Goal: Information Seeking & Learning: Learn about a topic

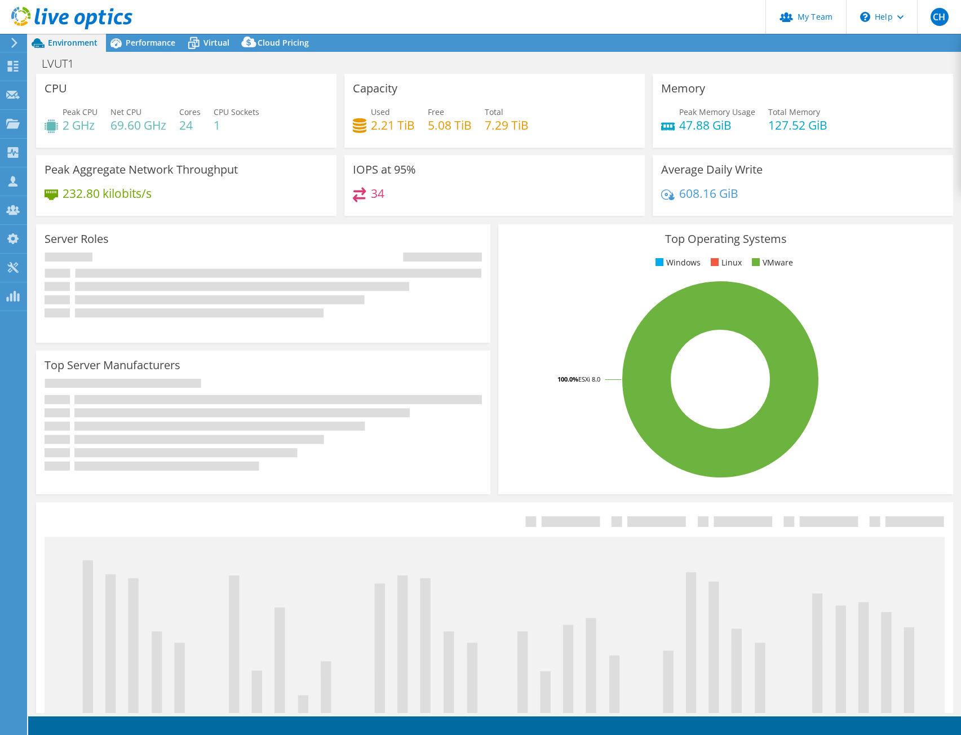
select select "USD"
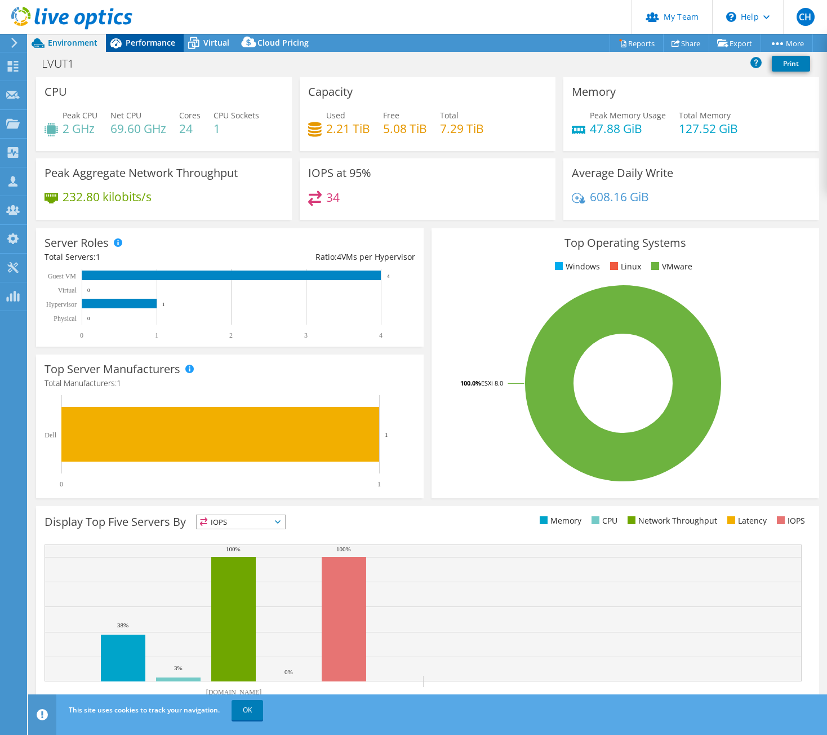
click at [152, 43] on span "Performance" at bounding box center [151, 42] width 50 height 11
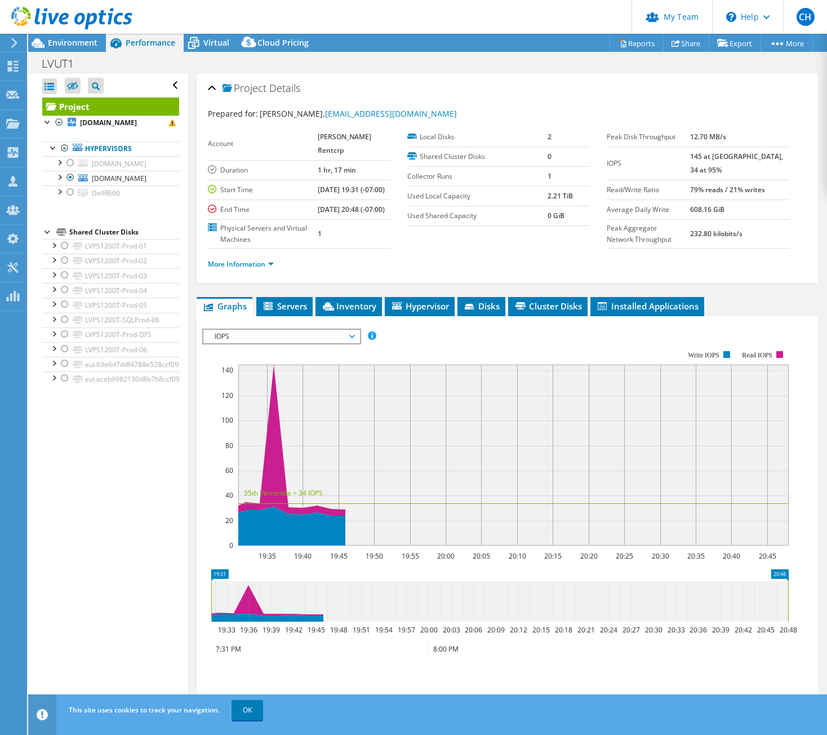
click at [355, 343] on span "IOPS" at bounding box center [281, 337] width 156 height 14
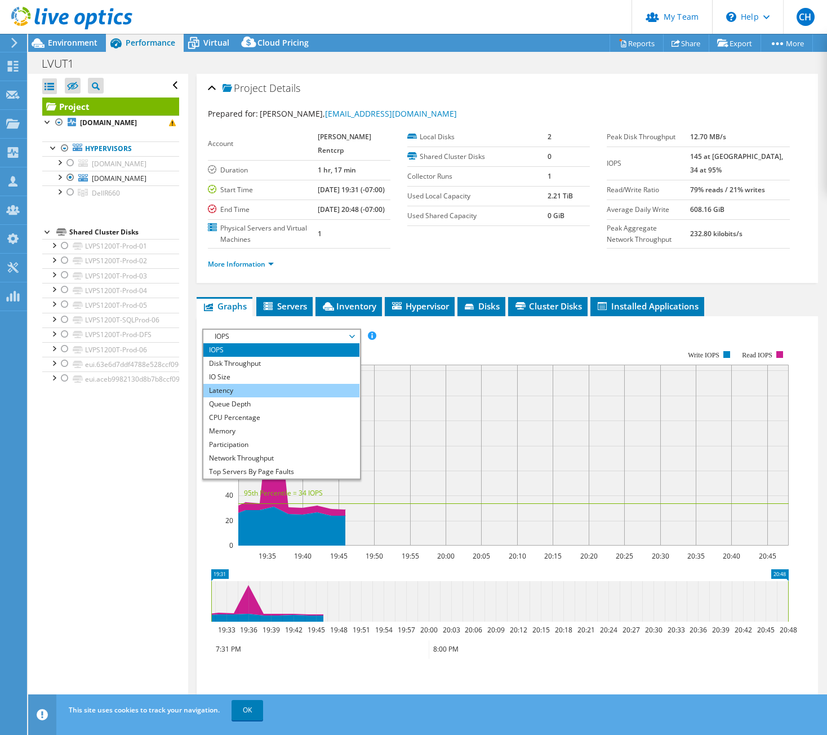
click at [281, 397] on li "Latency" at bounding box center [281, 391] width 156 height 14
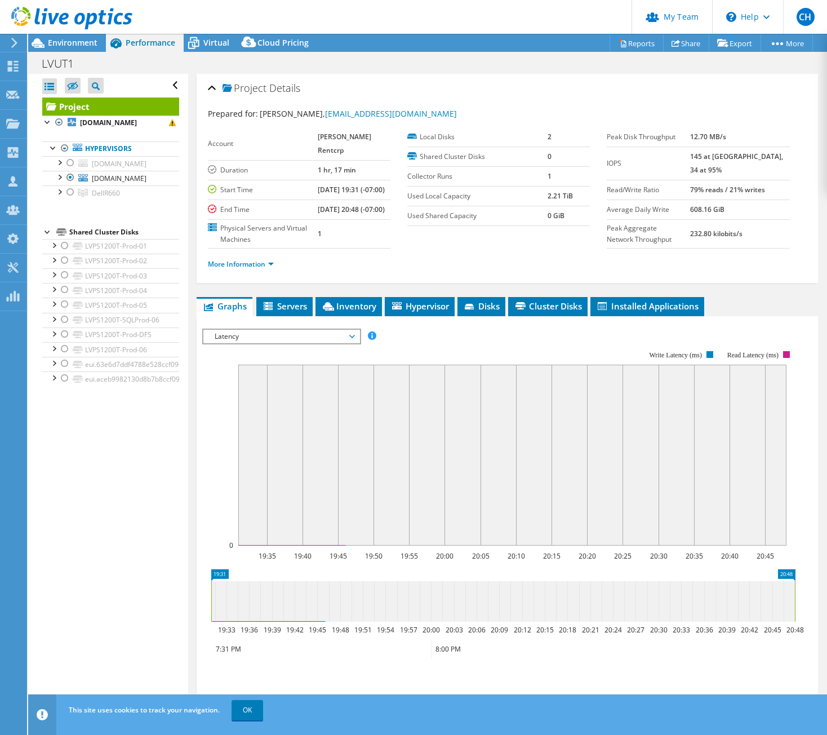
click at [283, 343] on span "Latency" at bounding box center [281, 337] width 145 height 14
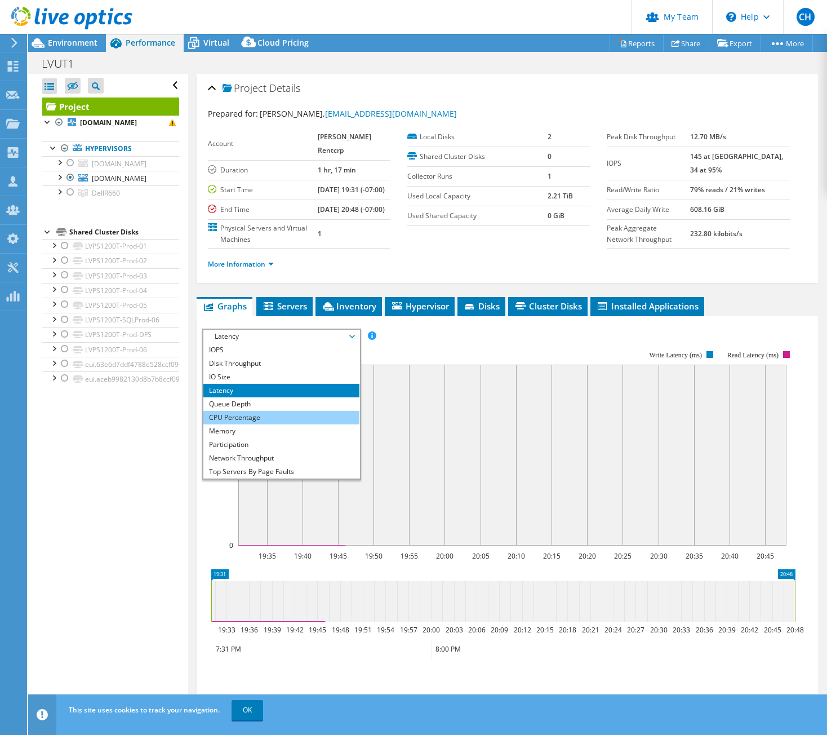
click at [256, 424] on li "CPU Percentage" at bounding box center [281, 418] width 156 height 14
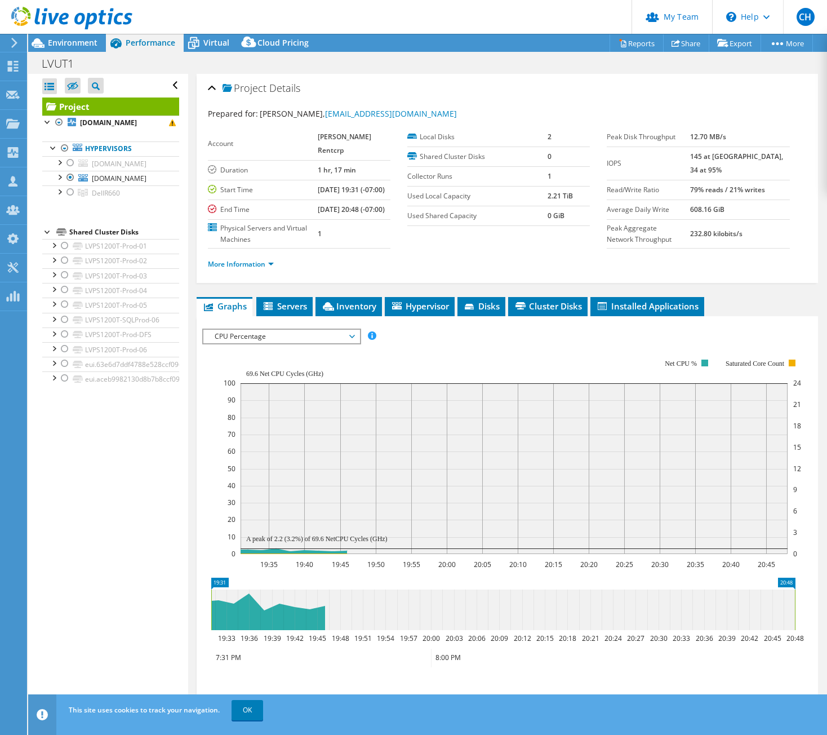
click at [136, 462] on div "Open All Close All Hide Excluded Nodes Project Tree Filter" at bounding box center [107, 393] width 159 height 639
click at [749, 85] on div "Project Details" at bounding box center [507, 89] width 599 height 24
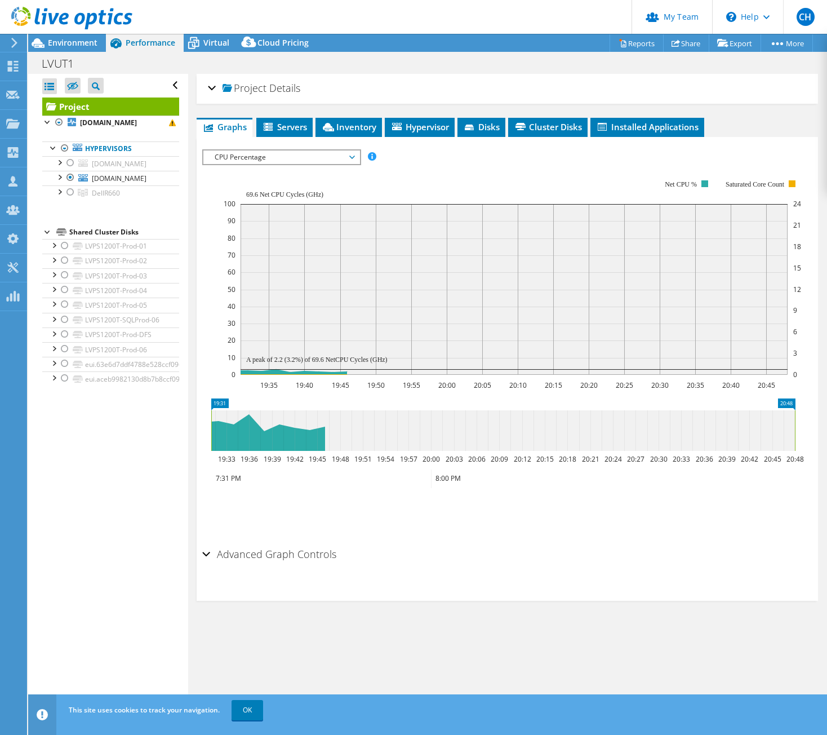
click at [749, 85] on div "Project Details" at bounding box center [507, 89] width 599 height 24
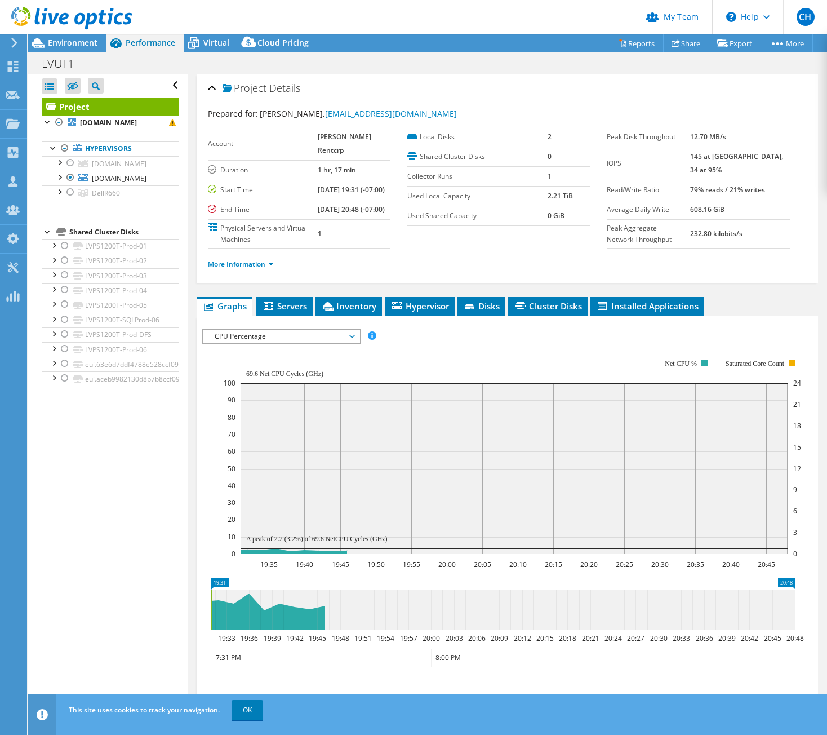
click at [739, 68] on div "LVUT1 Print" at bounding box center [427, 63] width 799 height 21
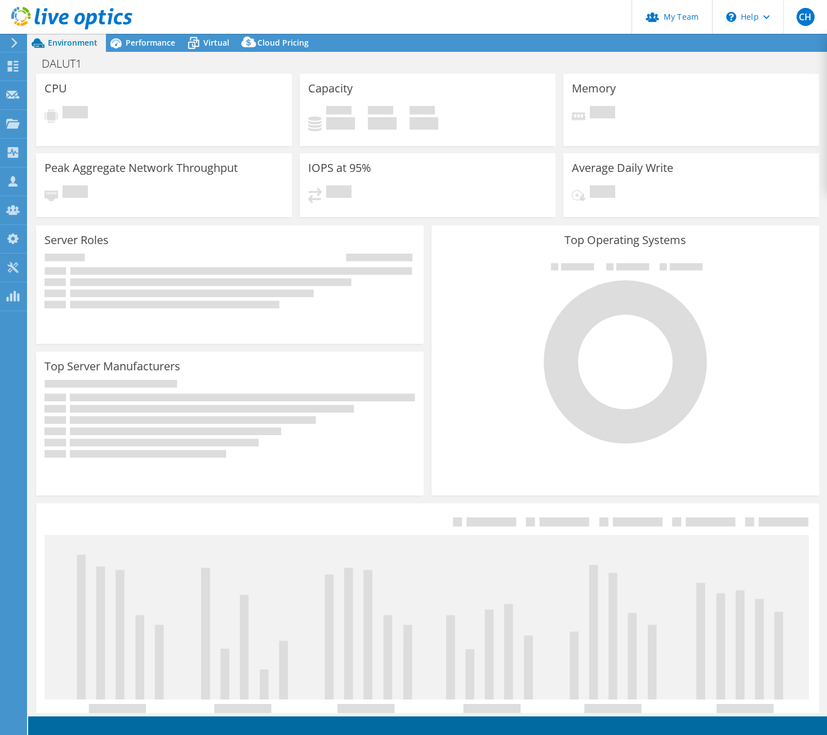
select select "USD"
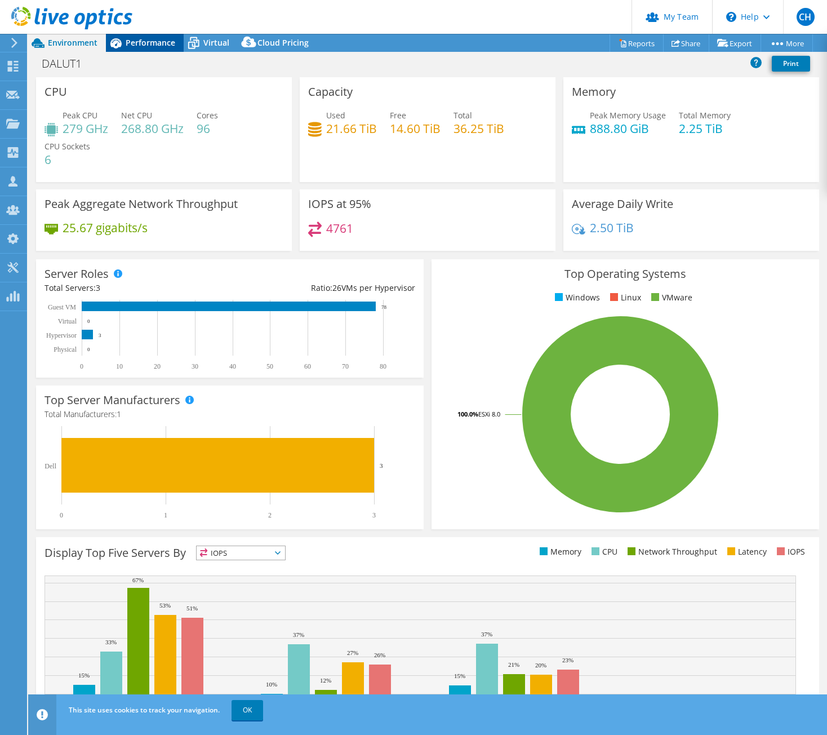
click at [148, 46] on span "Performance" at bounding box center [151, 42] width 50 height 11
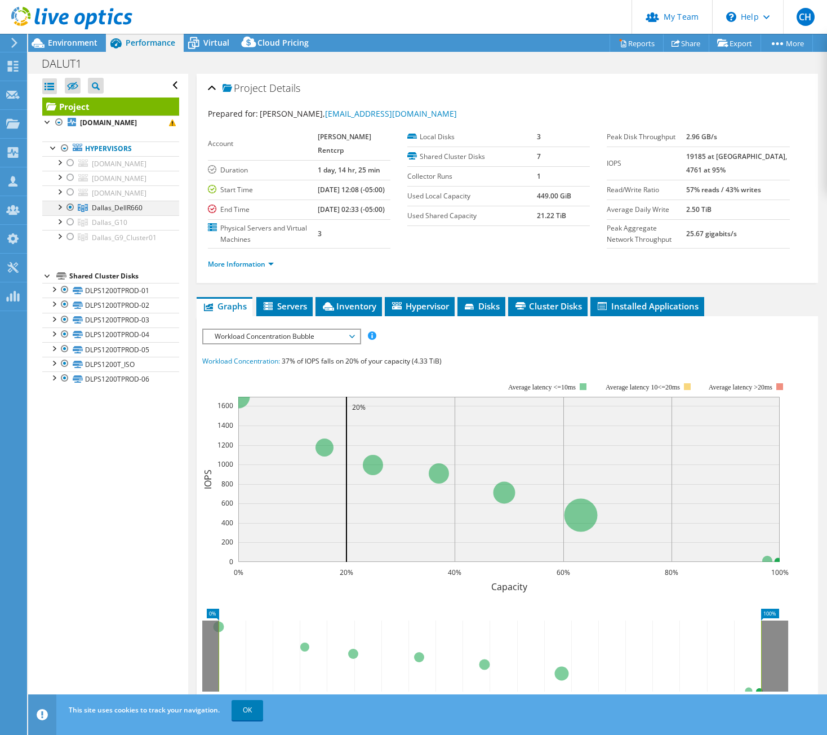
click at [67, 206] on div at bounding box center [70, 208] width 11 height 14
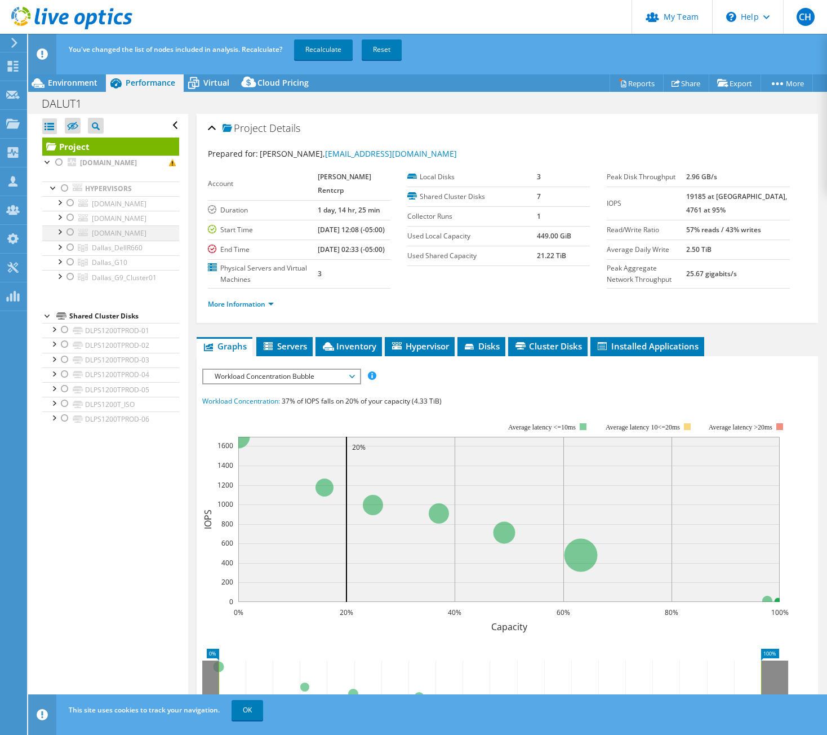
click at [68, 231] on div at bounding box center [70, 232] width 11 height 14
click at [338, 45] on link "Recalculate" at bounding box center [323, 49] width 59 height 20
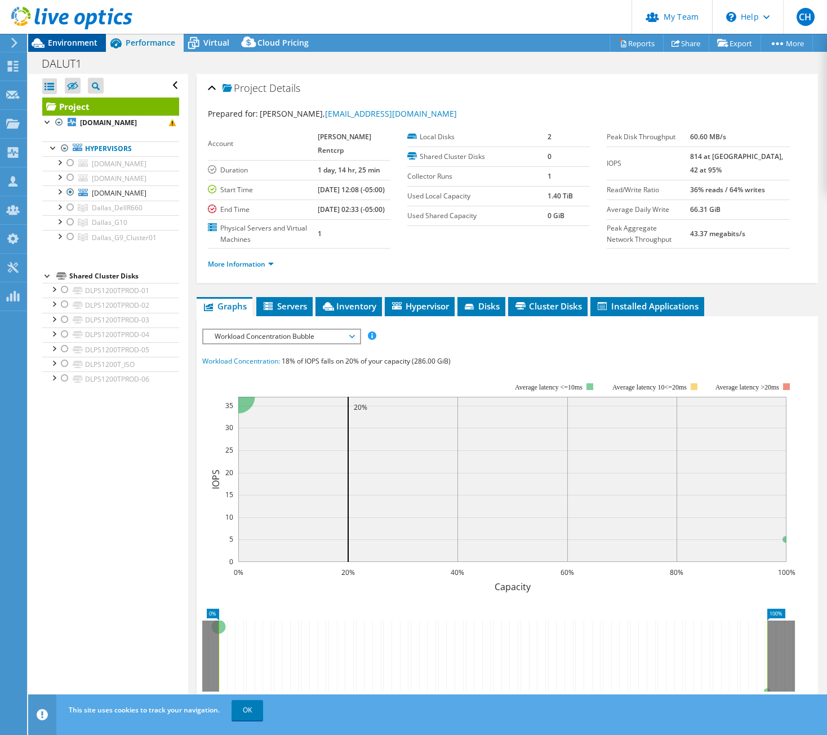
click at [78, 43] on span "Environment" at bounding box center [73, 42] width 50 height 11
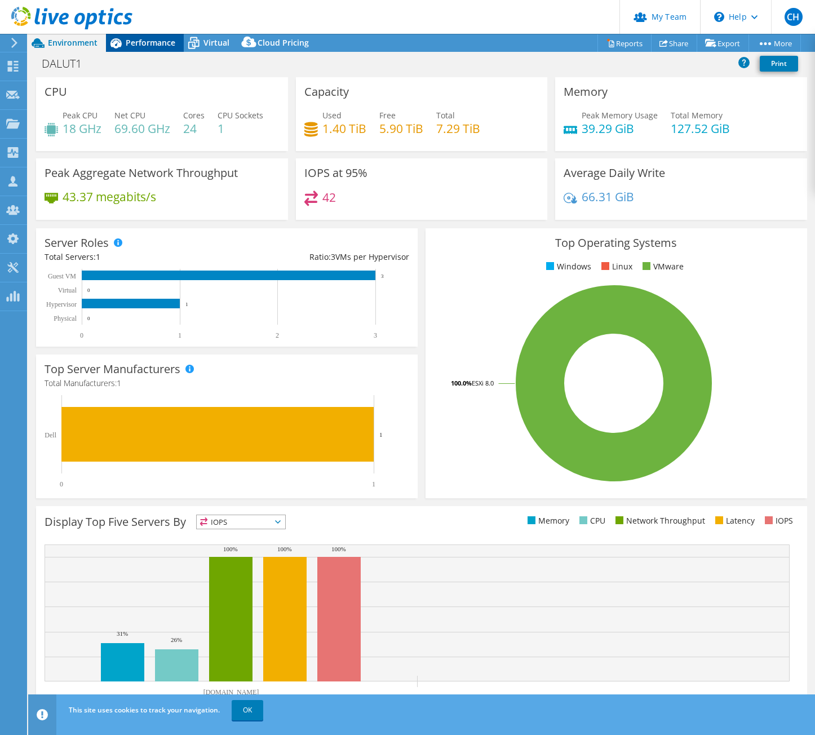
click at [142, 49] on div "Performance" at bounding box center [145, 43] width 78 height 18
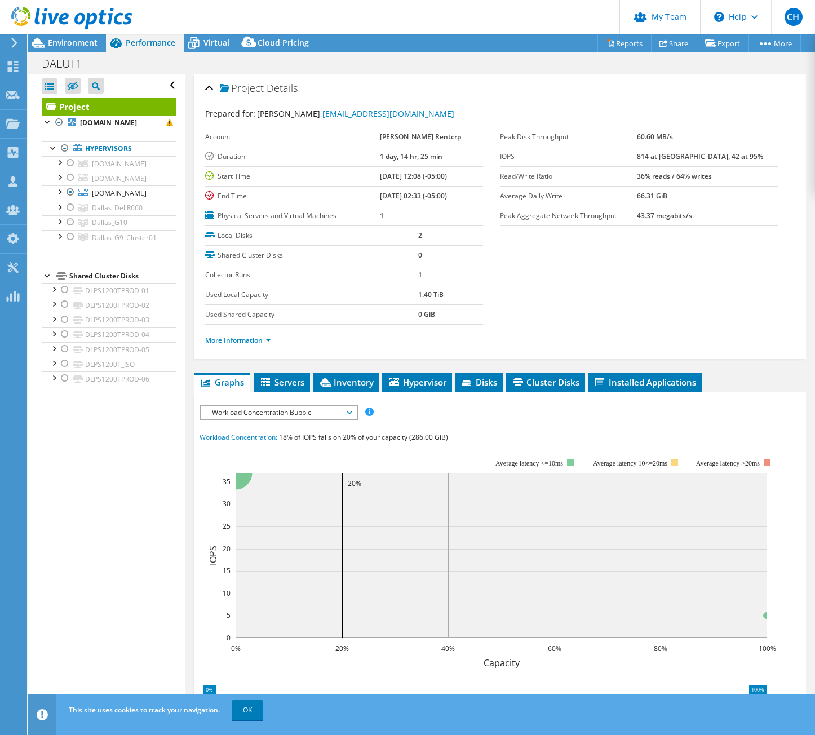
click at [339, 415] on span "Workload Concentration Bubble" at bounding box center [278, 413] width 145 height 14
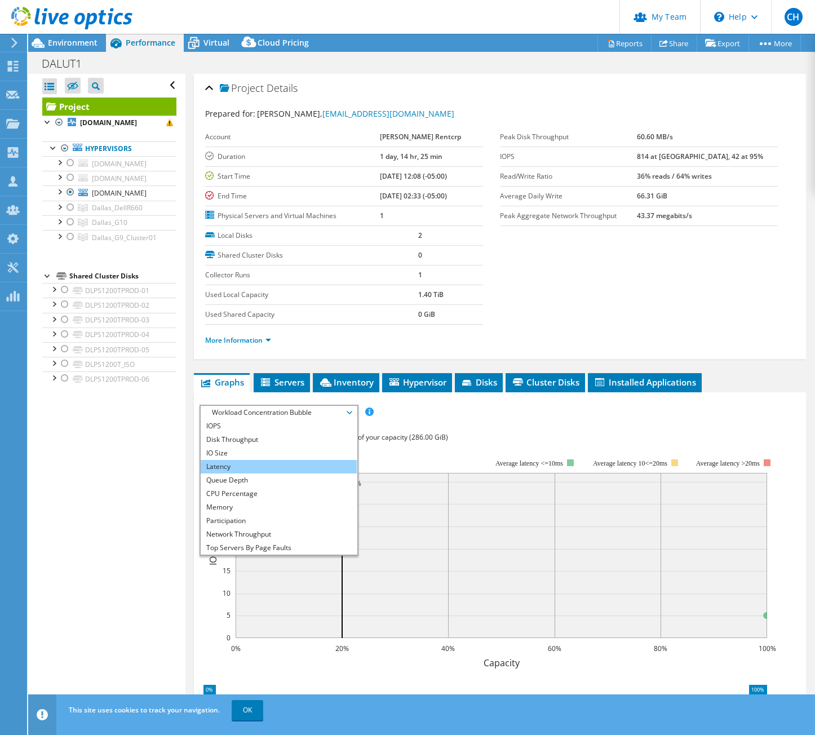
click at [278, 467] on li "Latency" at bounding box center [279, 467] width 156 height 14
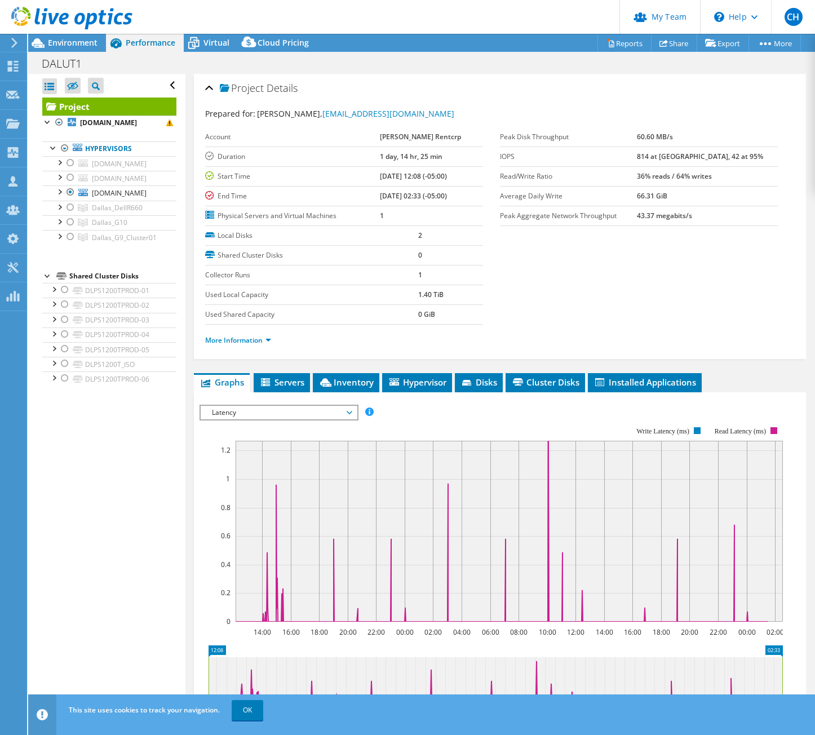
click at [299, 412] on span "Latency" at bounding box center [278, 413] width 145 height 14
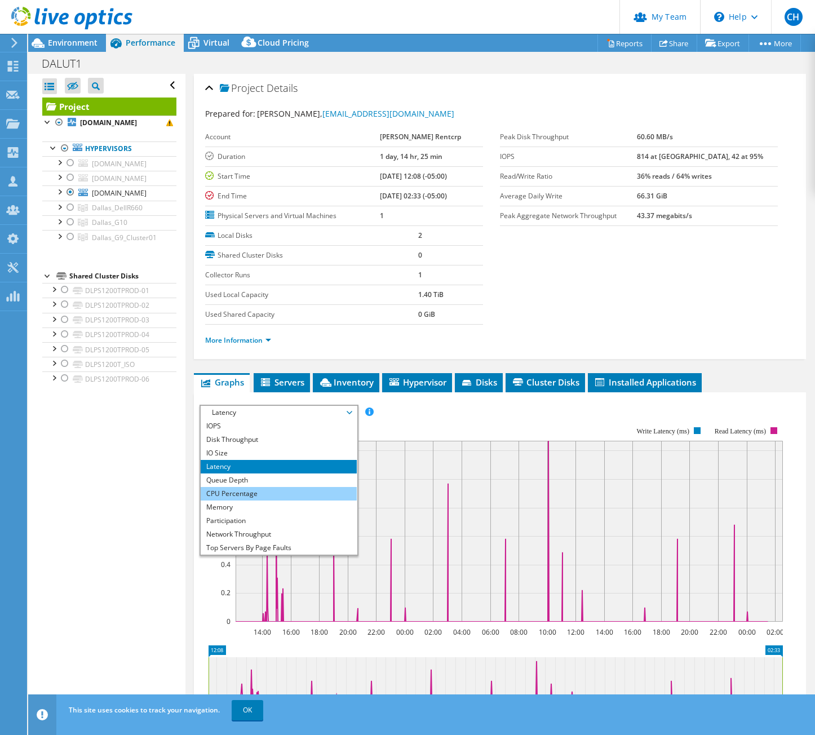
click at [277, 495] on li "CPU Percentage" at bounding box center [279, 494] width 156 height 14
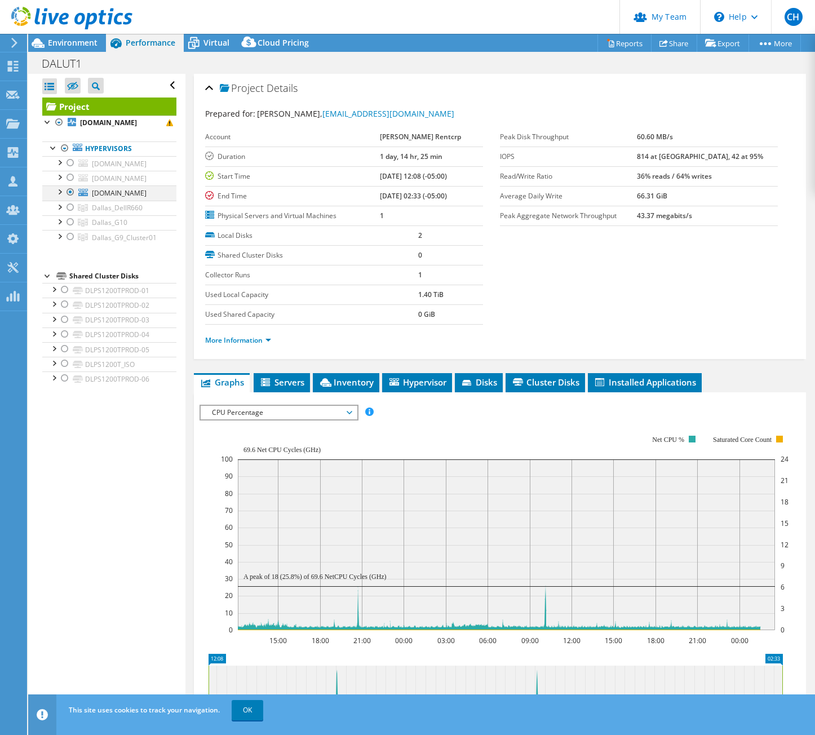
click at [69, 190] on div at bounding box center [70, 192] width 11 height 14
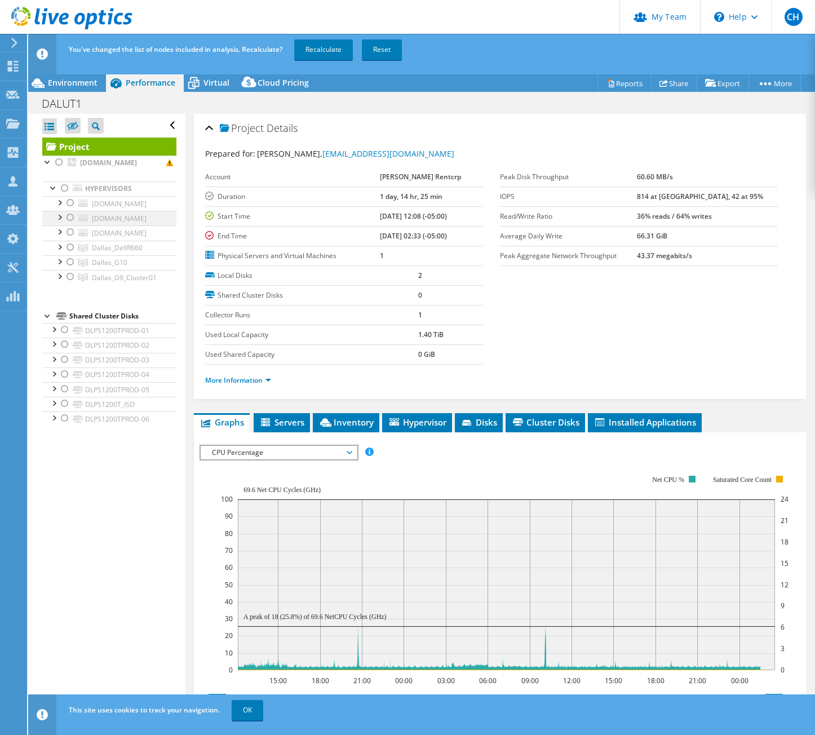
click at [70, 217] on div at bounding box center [70, 218] width 11 height 14
click at [336, 51] on link "Recalculate" at bounding box center [323, 49] width 59 height 20
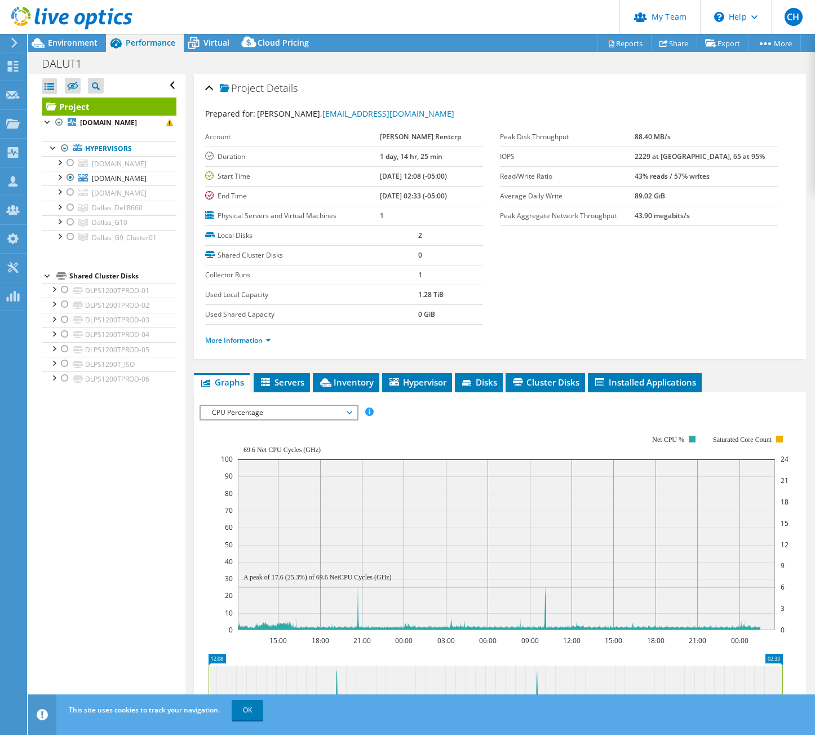
click at [759, 69] on div "DALUT1 Print" at bounding box center [421, 63] width 787 height 21
click at [84, 42] on span "Environment" at bounding box center [73, 42] width 50 height 11
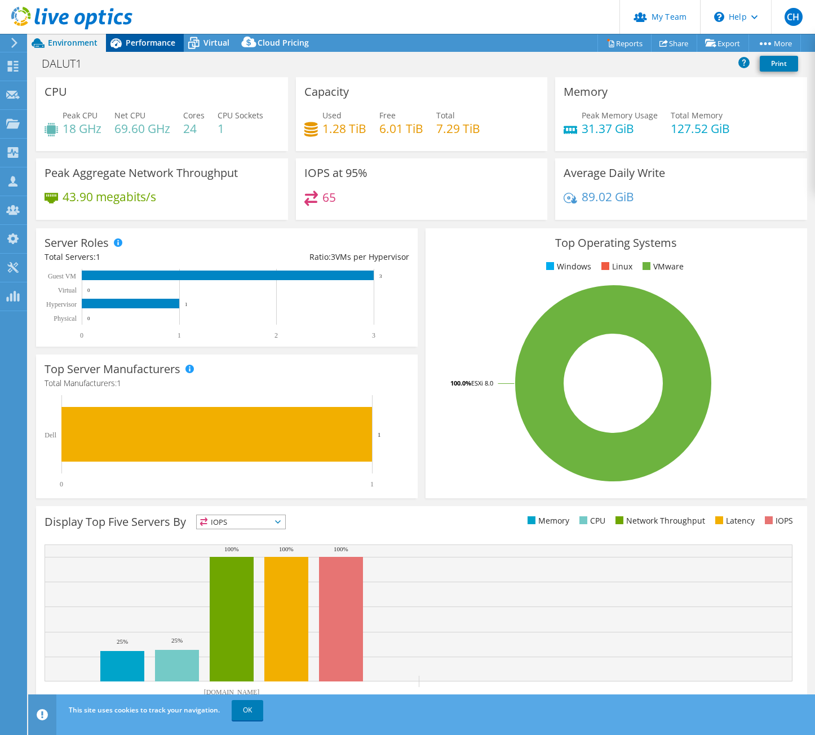
click at [152, 43] on span "Performance" at bounding box center [151, 42] width 50 height 11
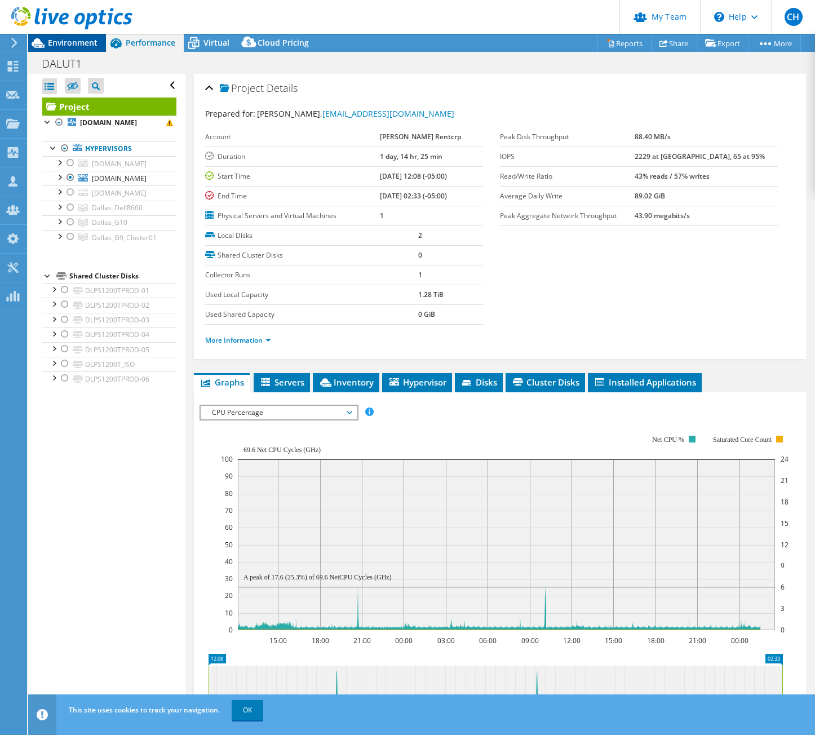
click at [73, 46] on span "Environment" at bounding box center [73, 42] width 50 height 11
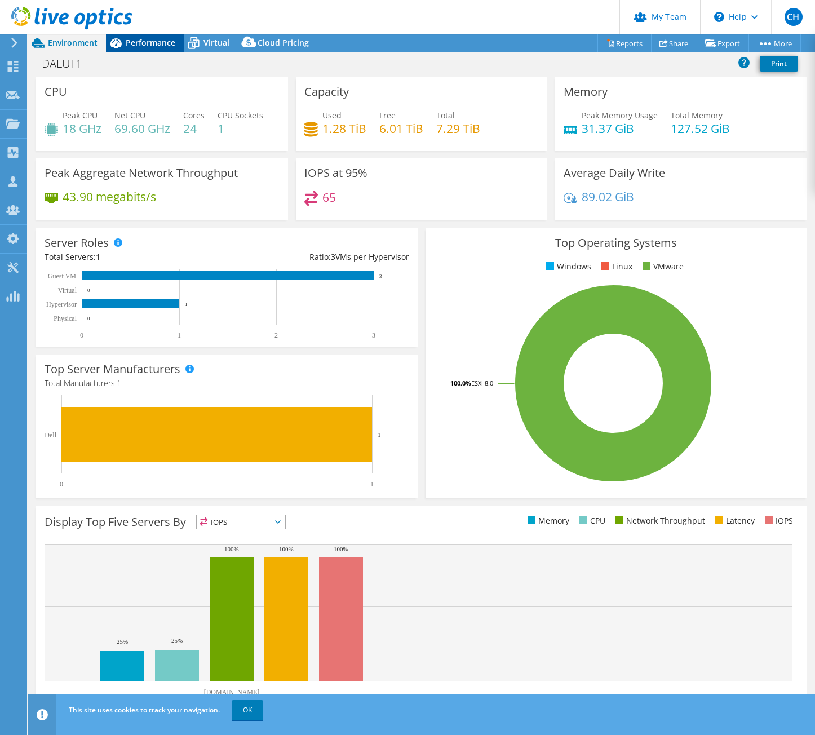
click at [131, 47] on span "Performance" at bounding box center [151, 42] width 50 height 11
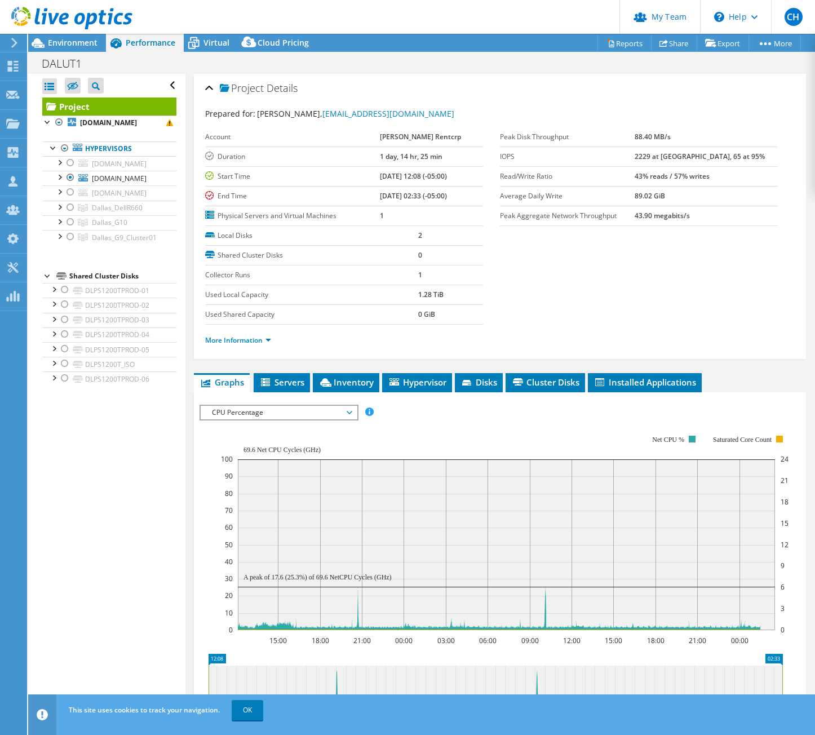
click at [296, 414] on span "CPU Percentage" at bounding box center [278, 413] width 145 height 14
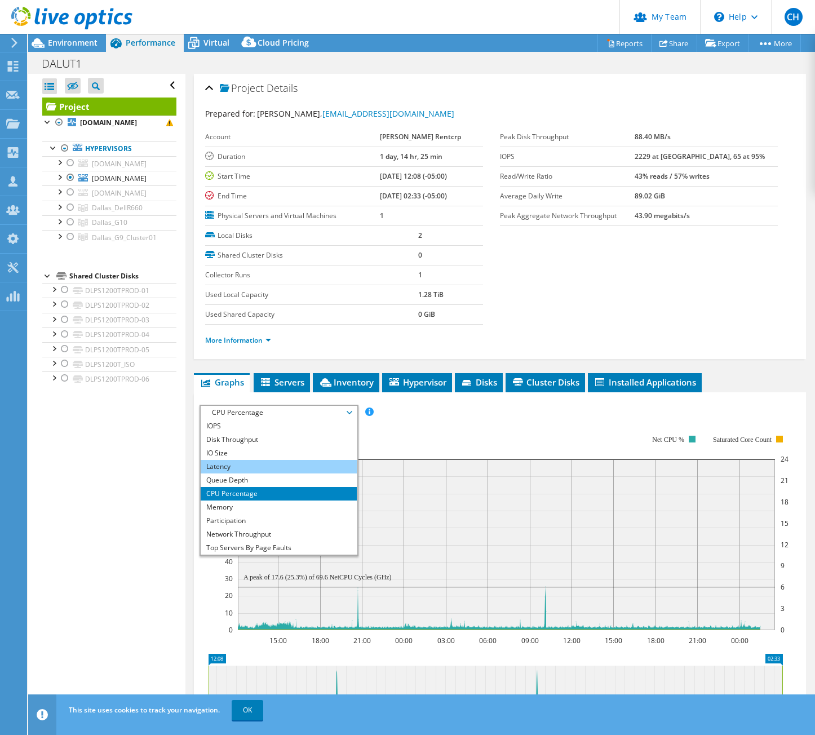
click at [290, 470] on li "Latency" at bounding box center [279, 467] width 156 height 14
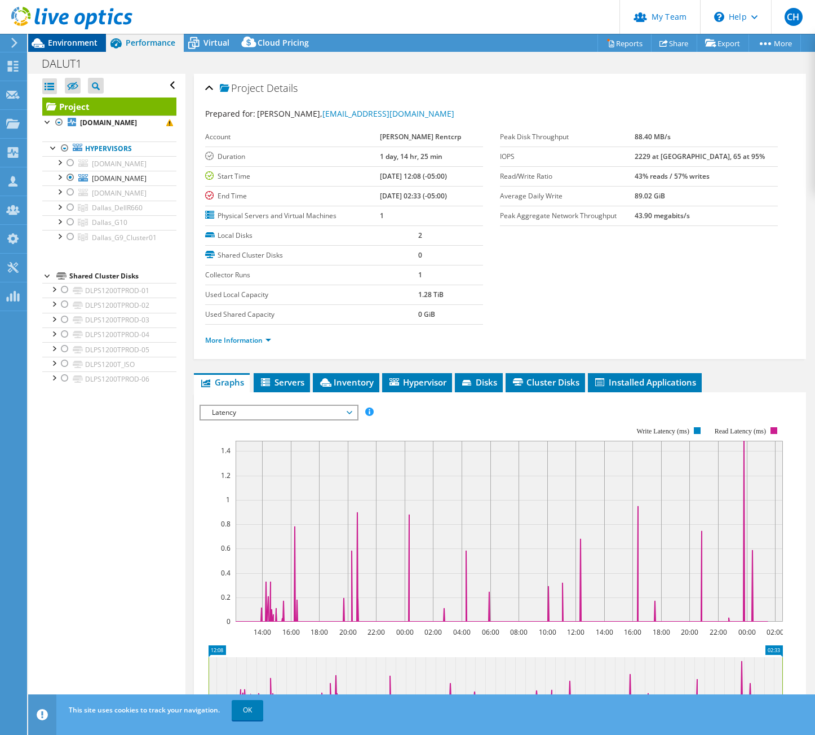
click at [71, 45] on span "Environment" at bounding box center [73, 42] width 50 height 11
